Goal: Task Accomplishment & Management: Use online tool/utility

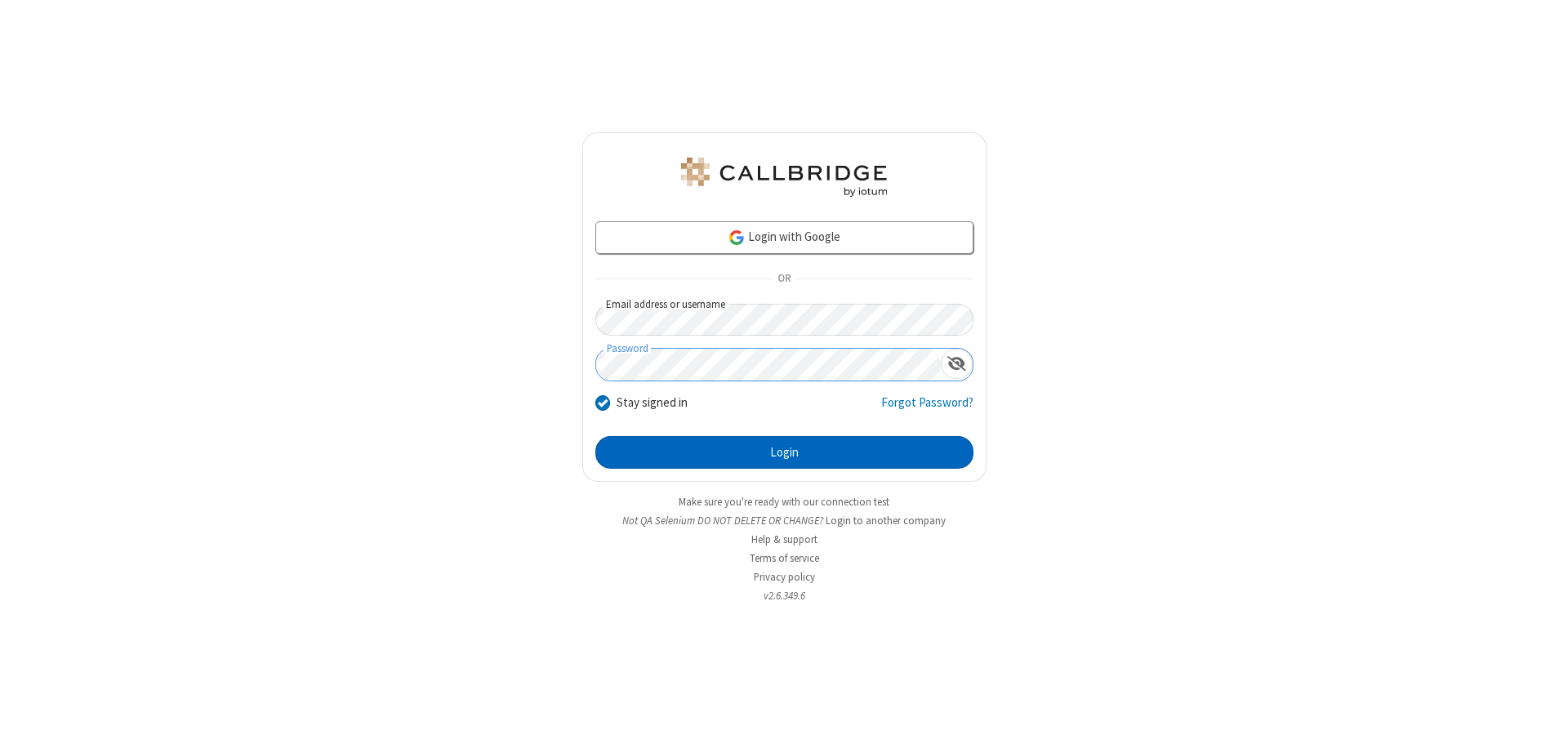
click at [784, 452] on button "Login" at bounding box center [784, 452] width 378 height 32
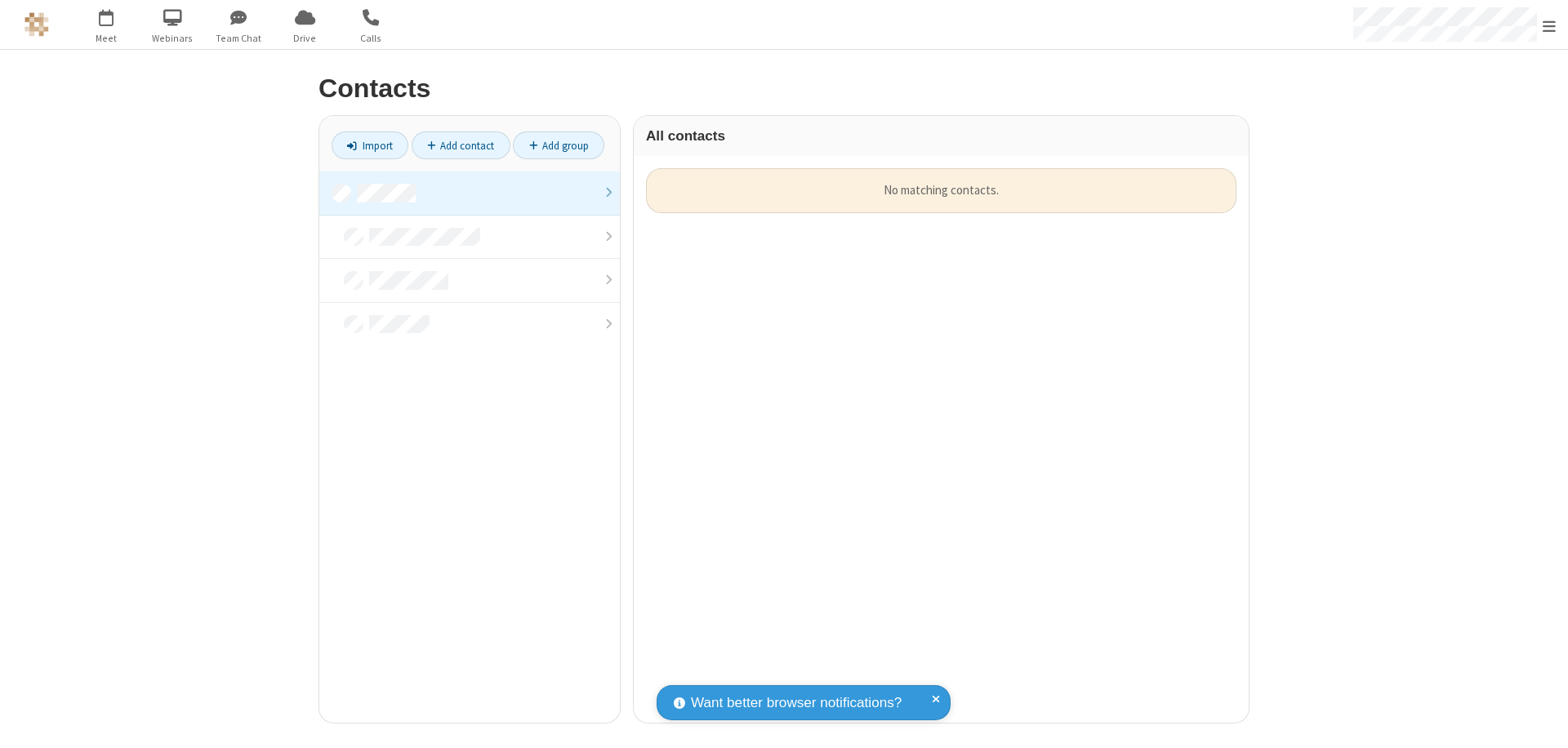
scroll to position [555, 603]
click at [469, 193] on link at bounding box center [469, 193] width 301 height 44
click at [370, 145] on link "Import" at bounding box center [369, 145] width 77 height 28
